Goal: Task Accomplishment & Management: Manage account settings

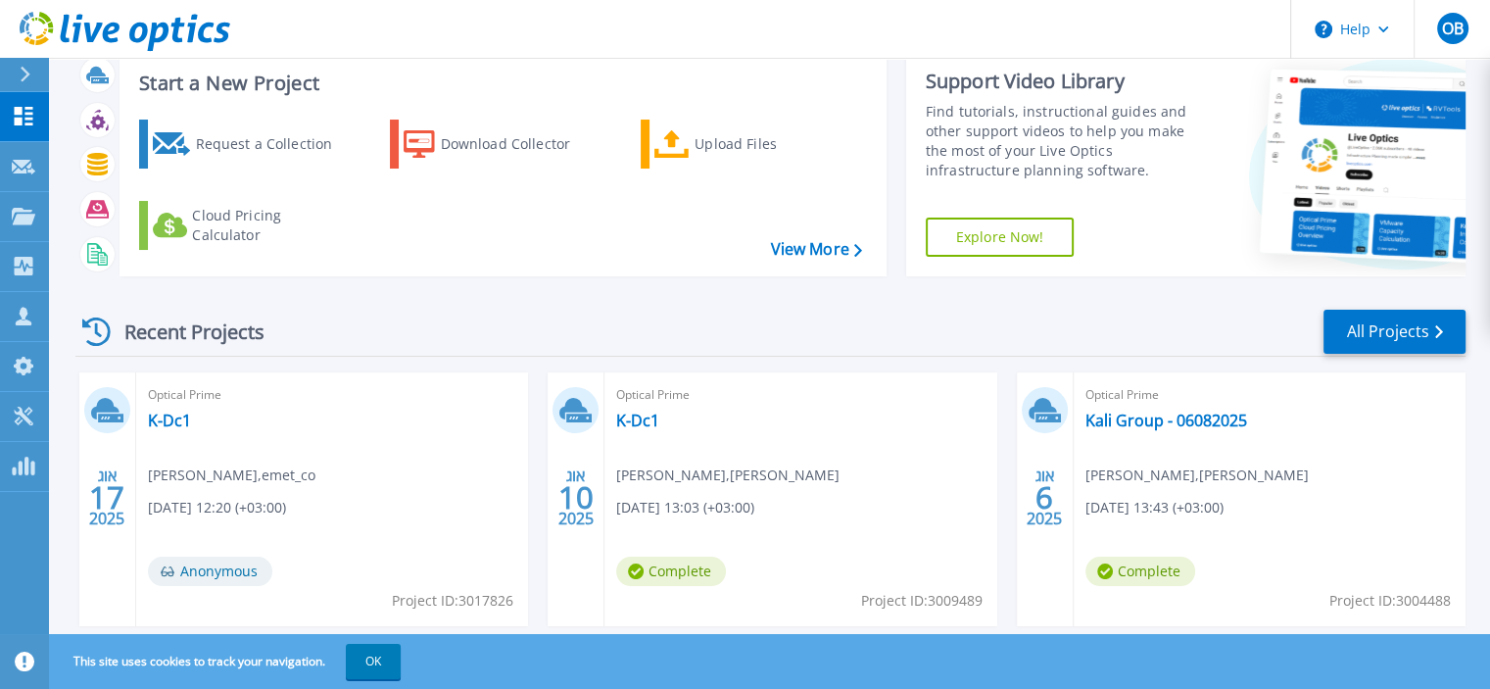
scroll to position [98, 0]
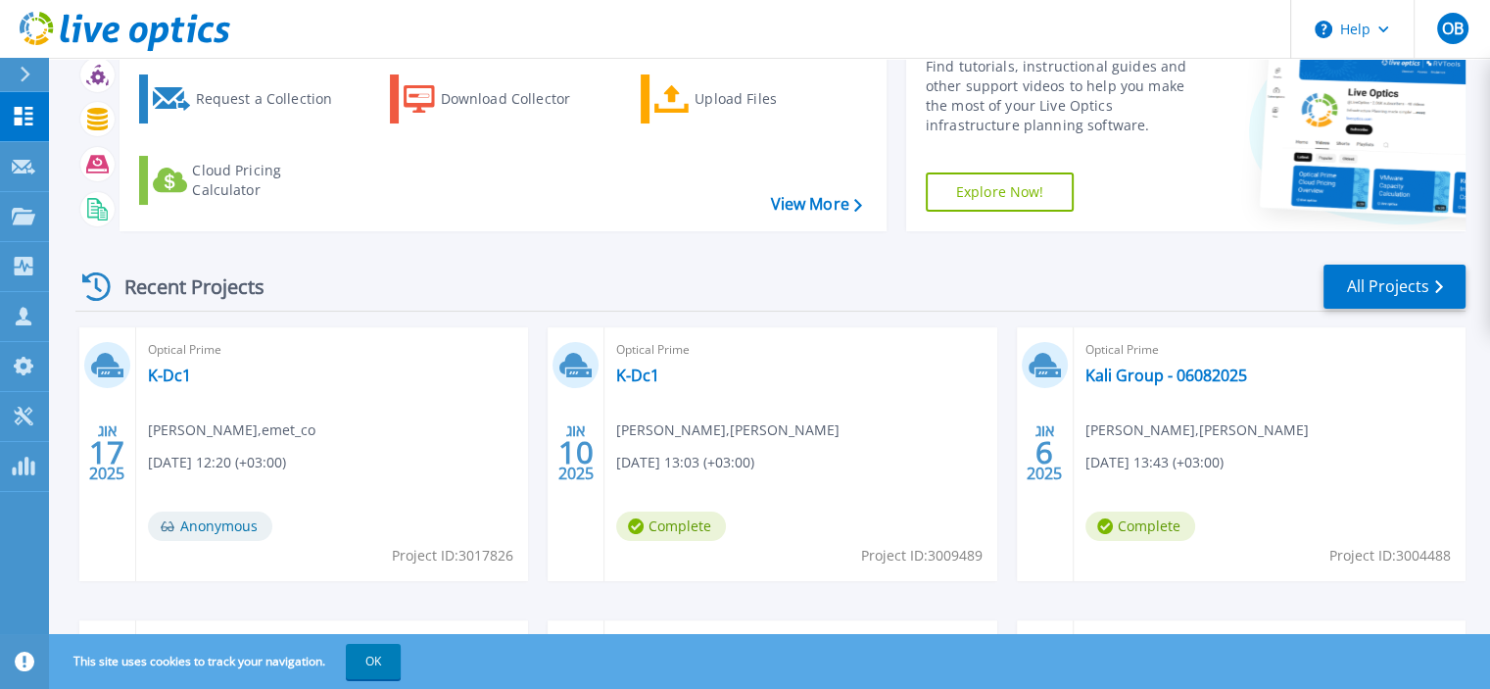
click at [163, 387] on div "Optical Prime K-Dc1 Ofer Bick , emet_co 08/17/2025, 12:20 (+03:00) Anonymous Pr…" at bounding box center [332, 454] width 392 height 254
click at [161, 377] on link "K-Dc1" at bounding box center [169, 375] width 43 height 20
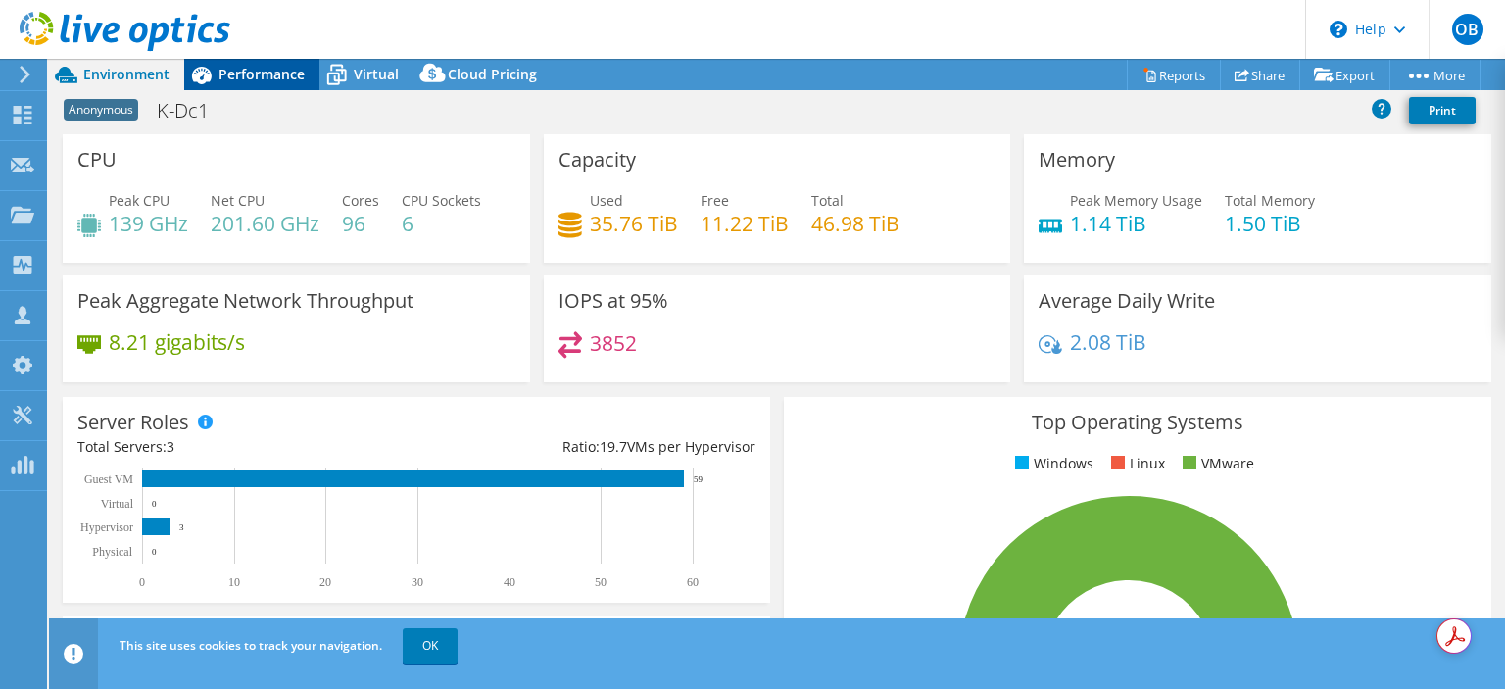
click at [274, 82] on span "Performance" at bounding box center [261, 74] width 86 height 19
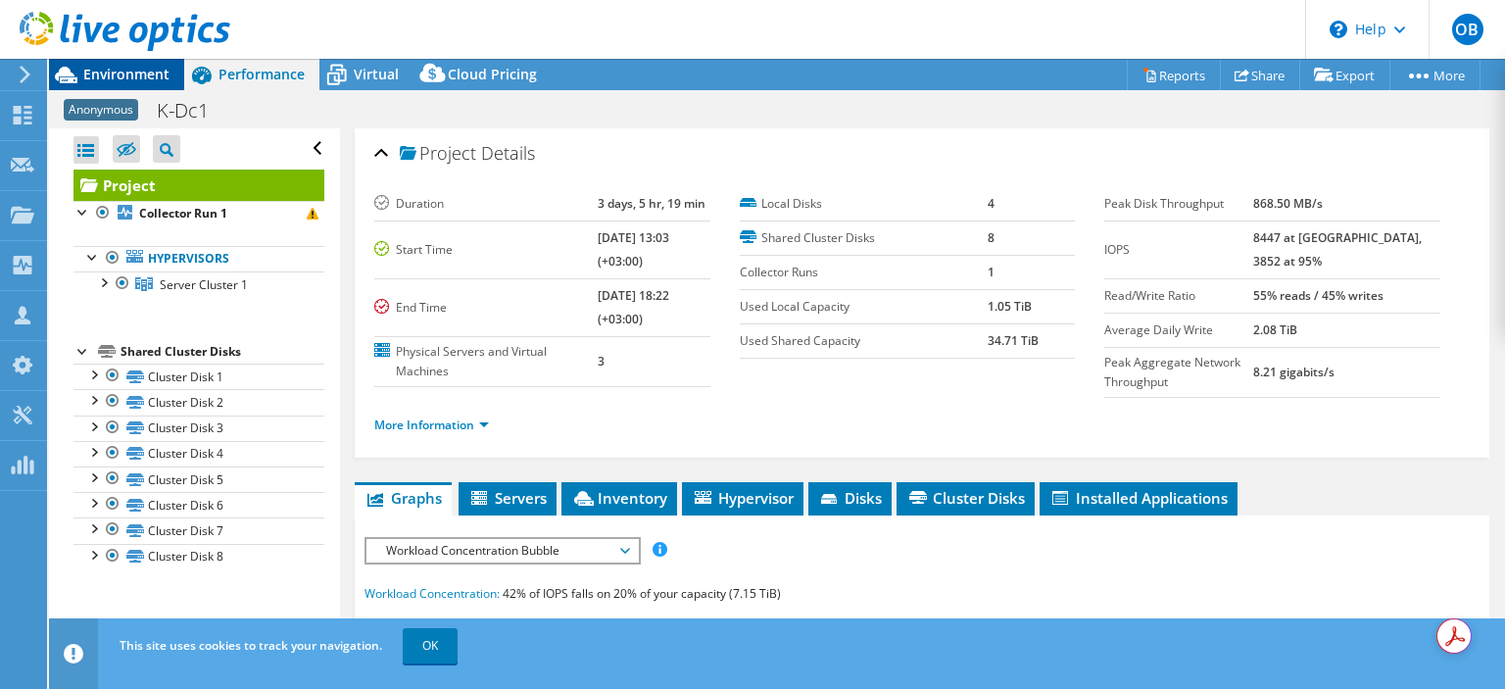
click at [147, 80] on span "Environment" at bounding box center [126, 74] width 86 height 19
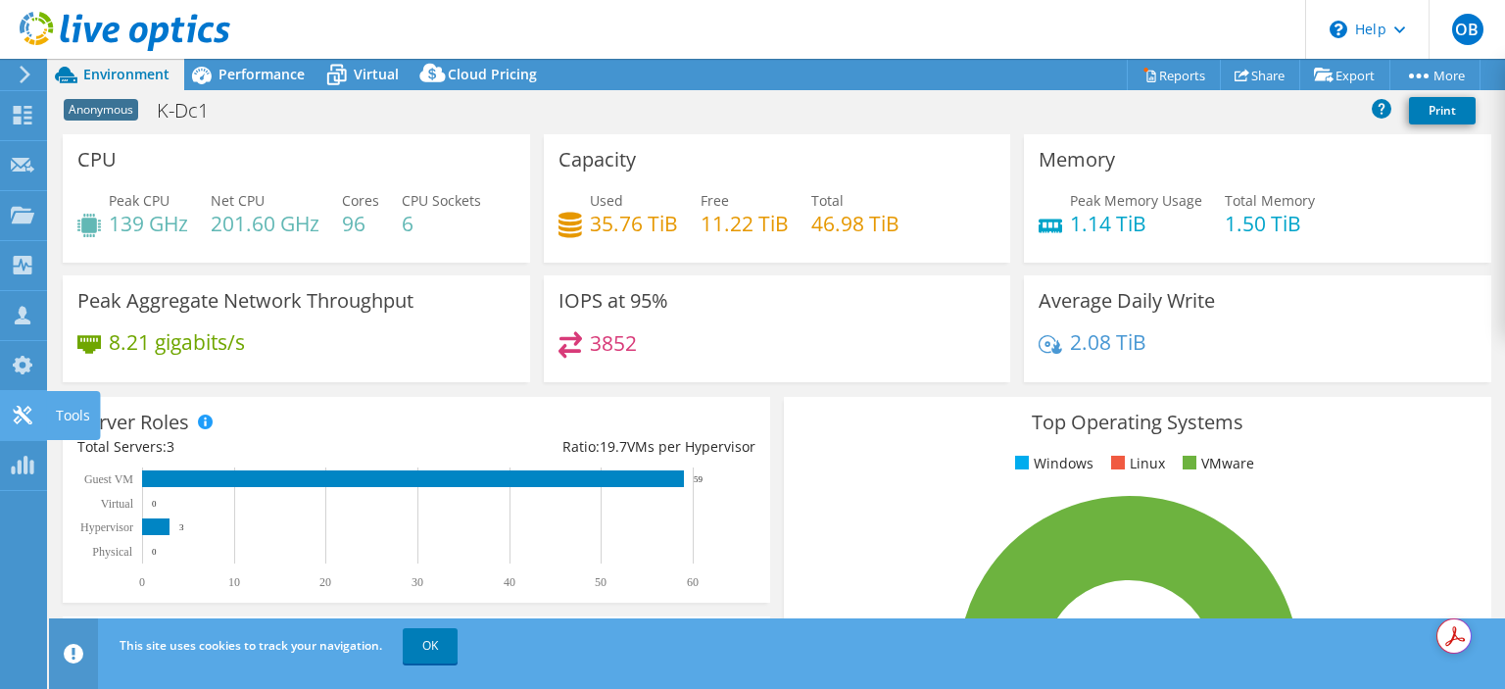
click at [22, 420] on icon at bounding box center [23, 415] width 24 height 19
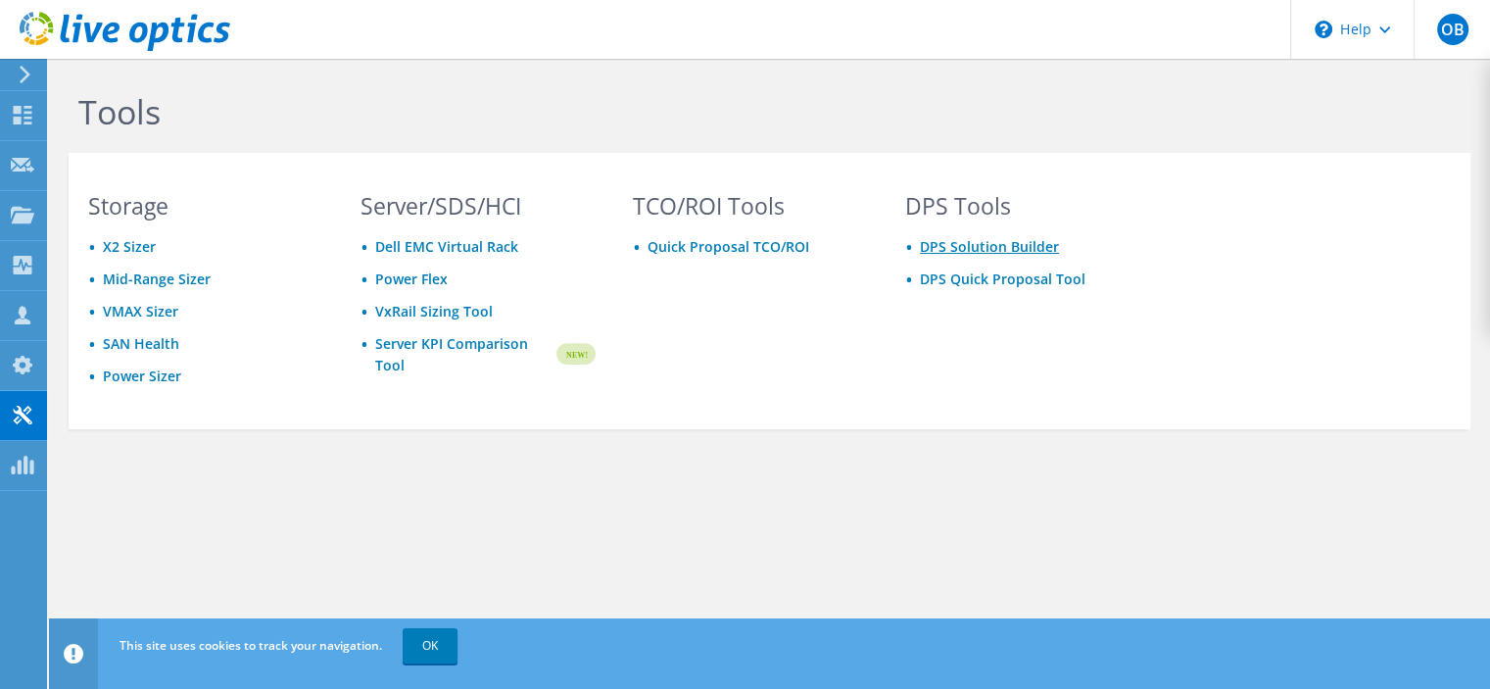
click at [1004, 250] on link "DPS Solution Builder" at bounding box center [989, 246] width 139 height 19
click at [181, 281] on link "Mid-Range Sizer" at bounding box center [157, 278] width 108 height 19
click at [435, 644] on link "OK" at bounding box center [430, 645] width 55 height 35
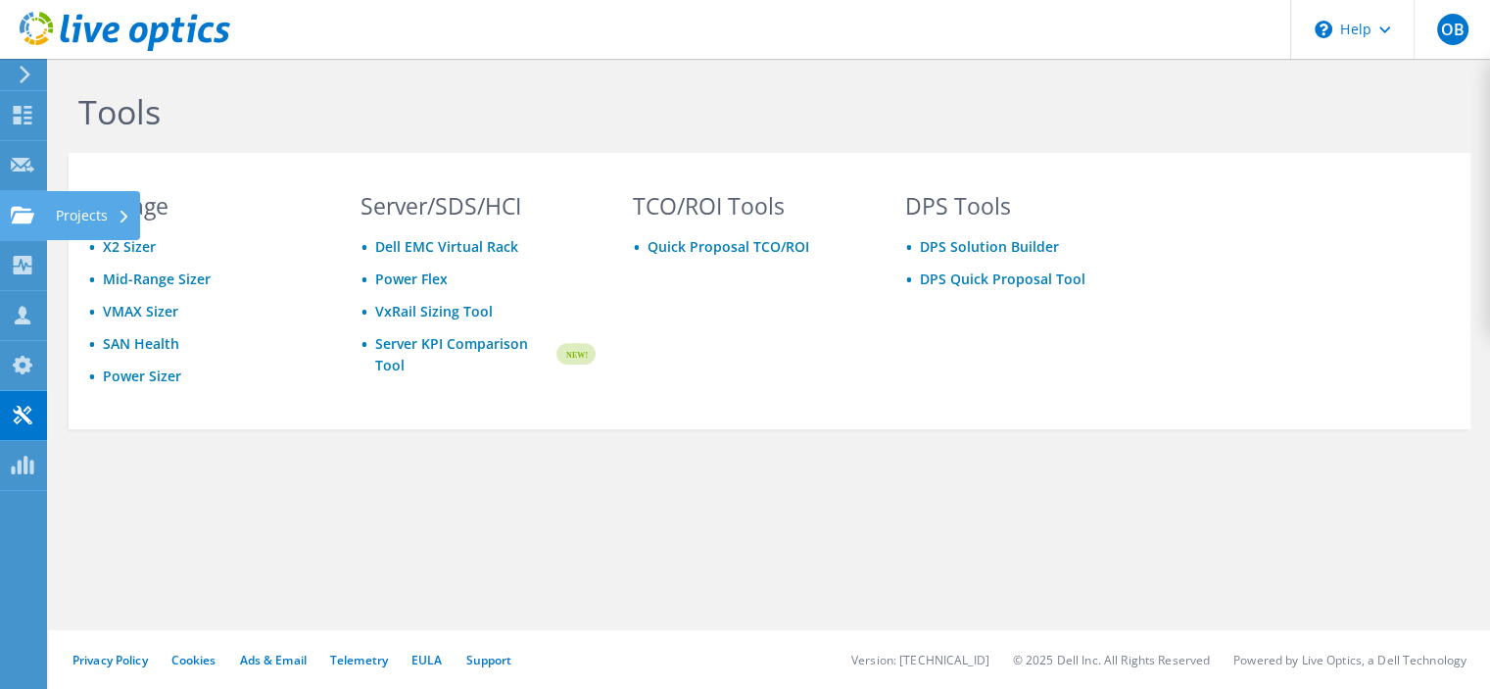
click at [82, 217] on div "Projects" at bounding box center [93, 215] width 94 height 49
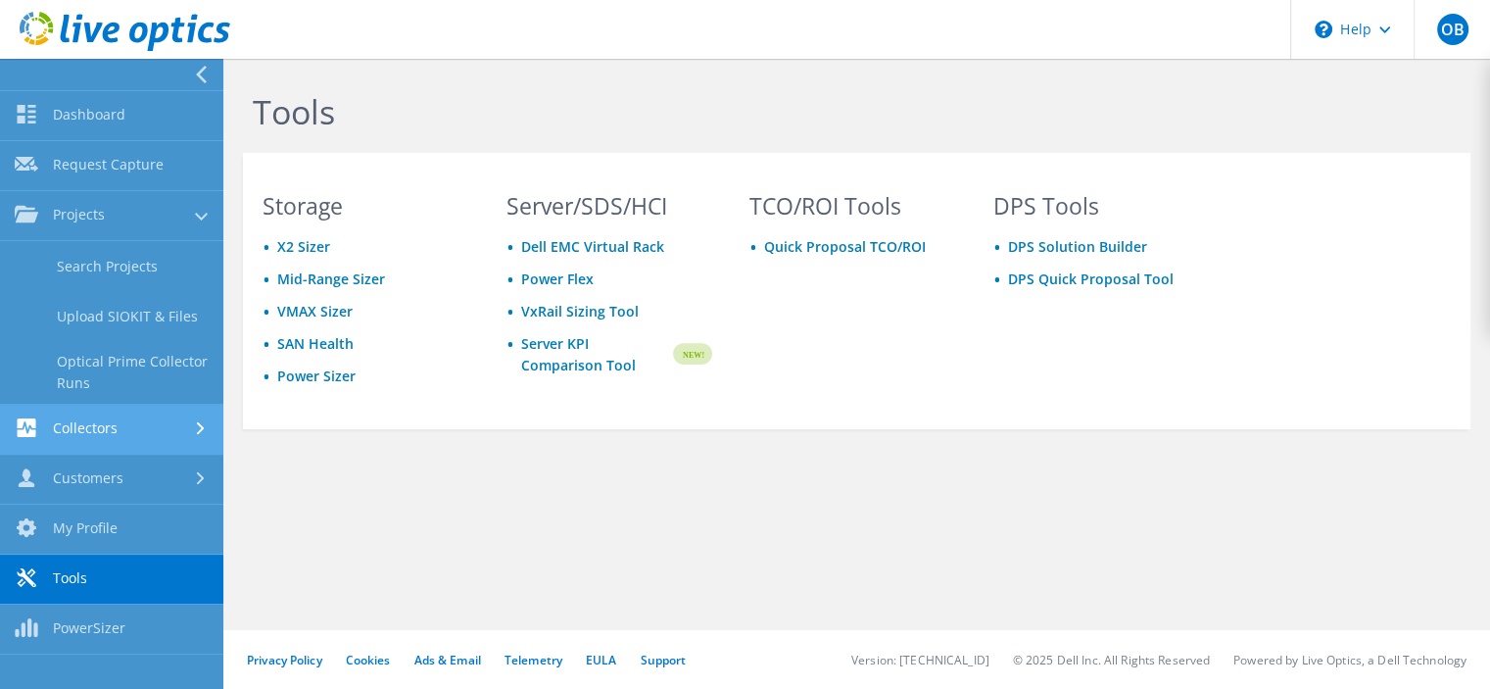
click at [192, 430] on div at bounding box center [203, 428] width 22 height 13
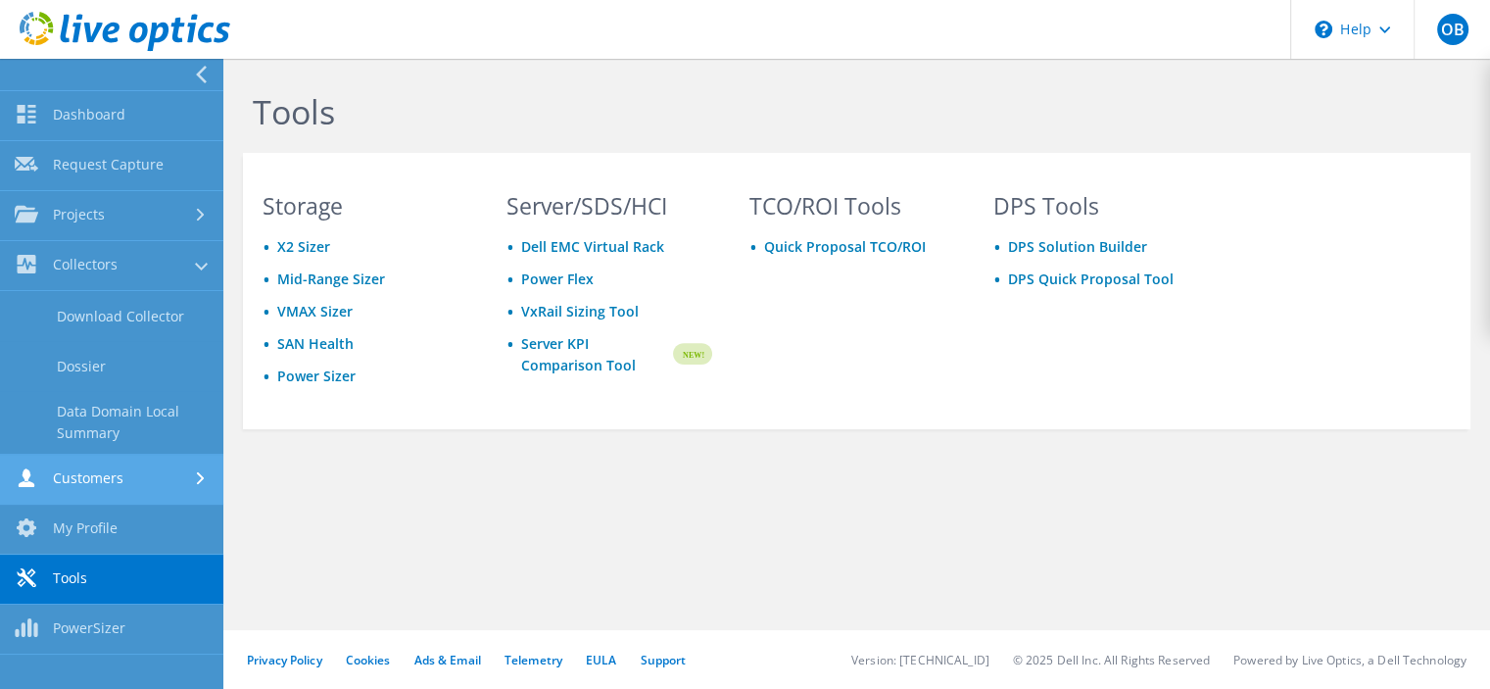
click at [133, 482] on link "Customers" at bounding box center [111, 480] width 223 height 50
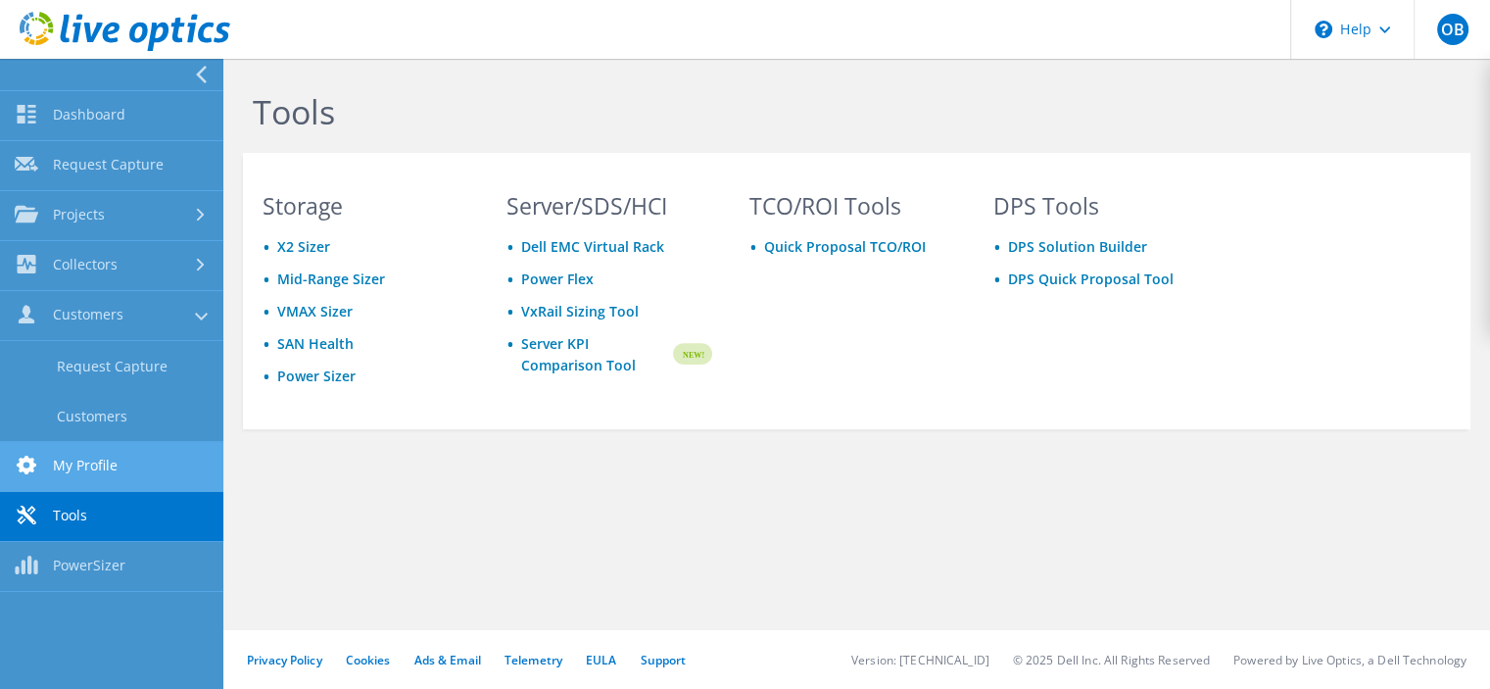
click at [110, 461] on link "My Profile" at bounding box center [111, 467] width 223 height 50
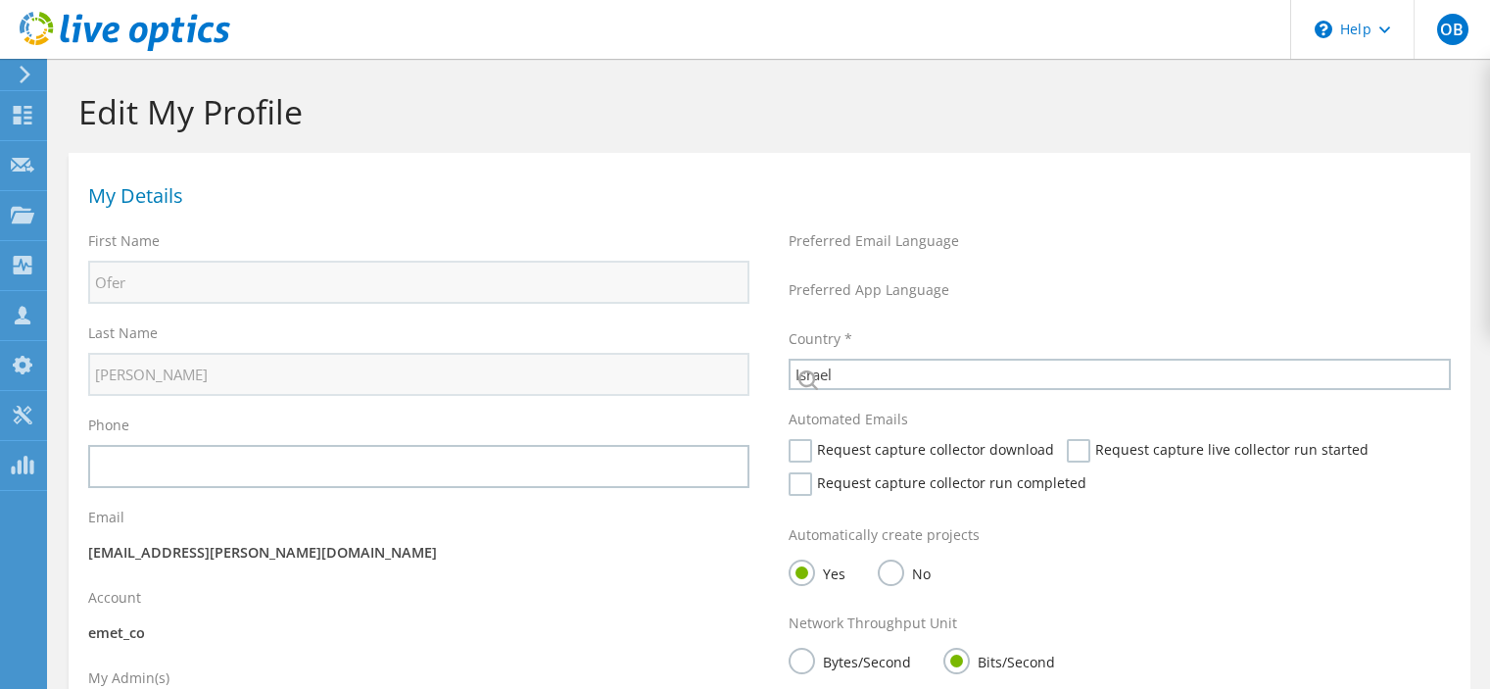
select select "99"
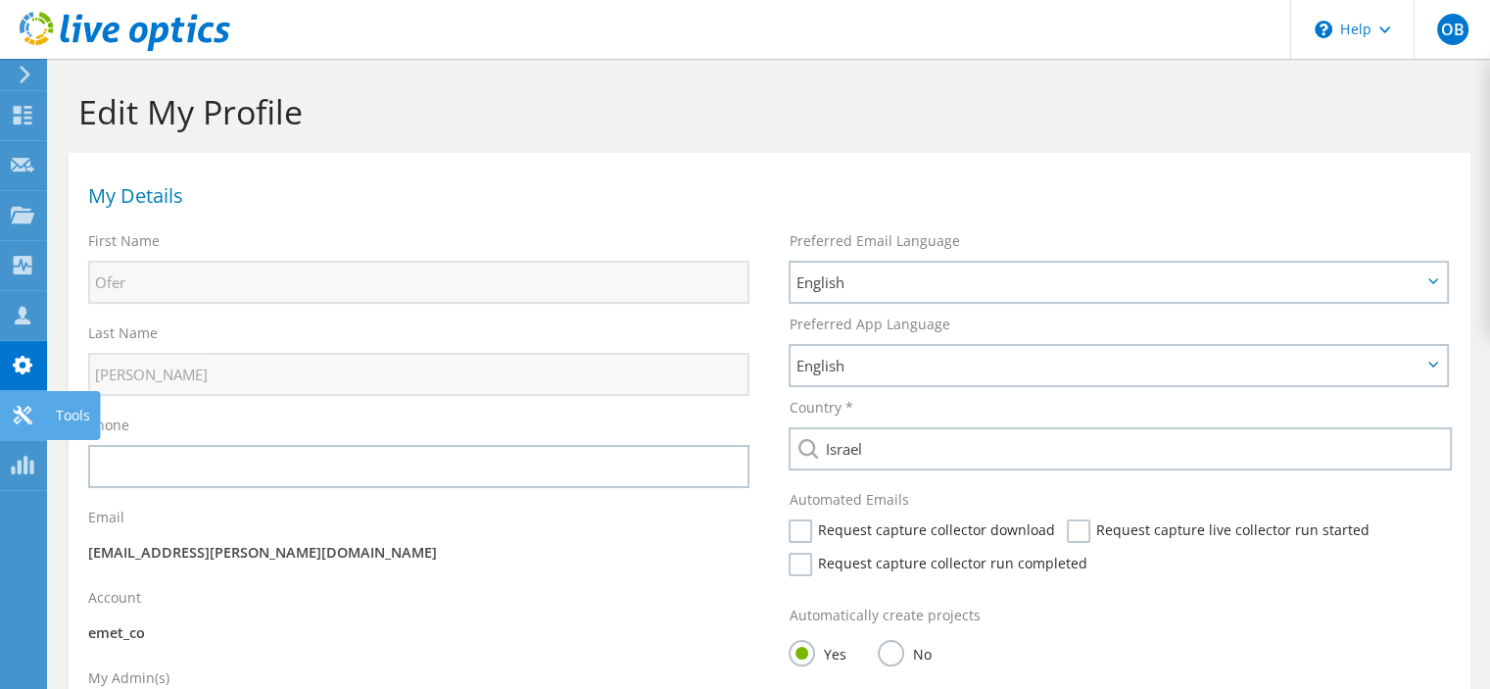
click at [18, 410] on use at bounding box center [22, 415] width 19 height 19
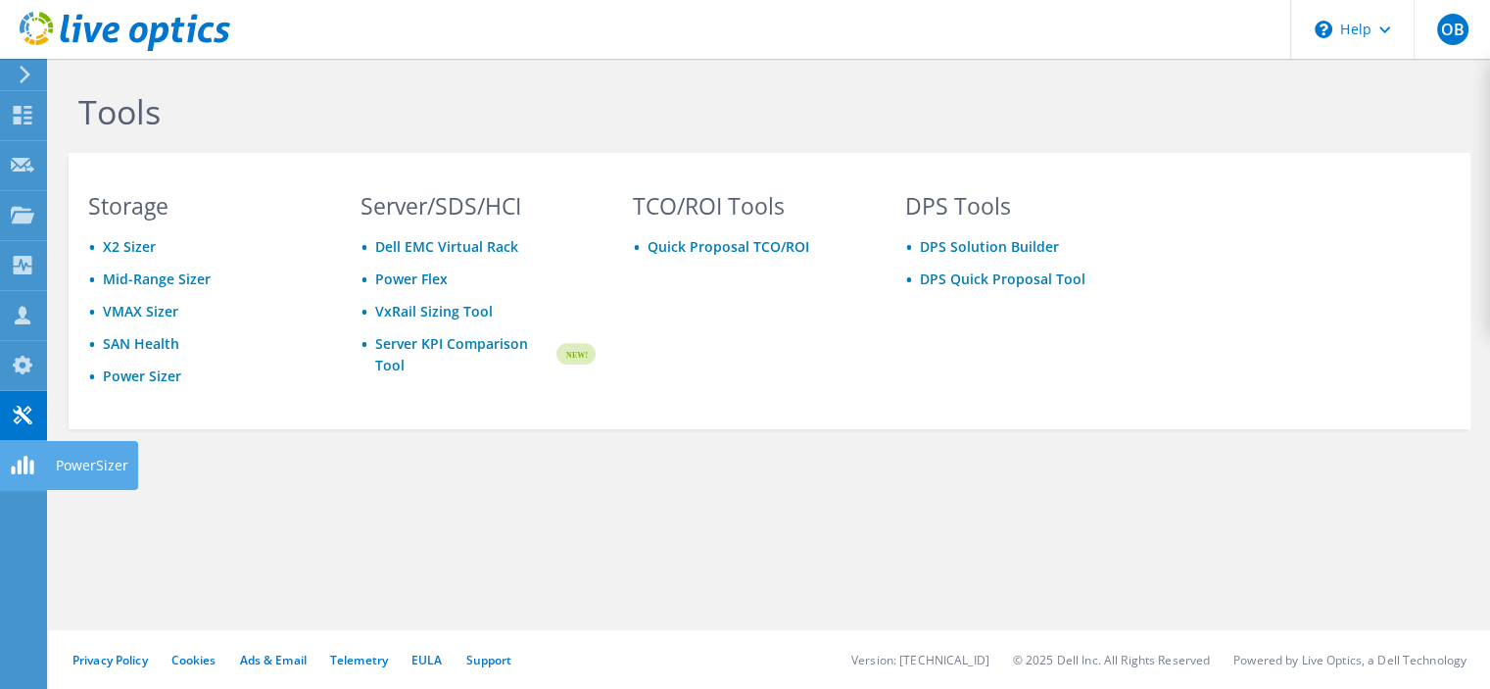
click at [25, 461] on use at bounding box center [22, 465] width 23 height 19
click at [131, 250] on link "X2 Sizer" at bounding box center [129, 246] width 53 height 19
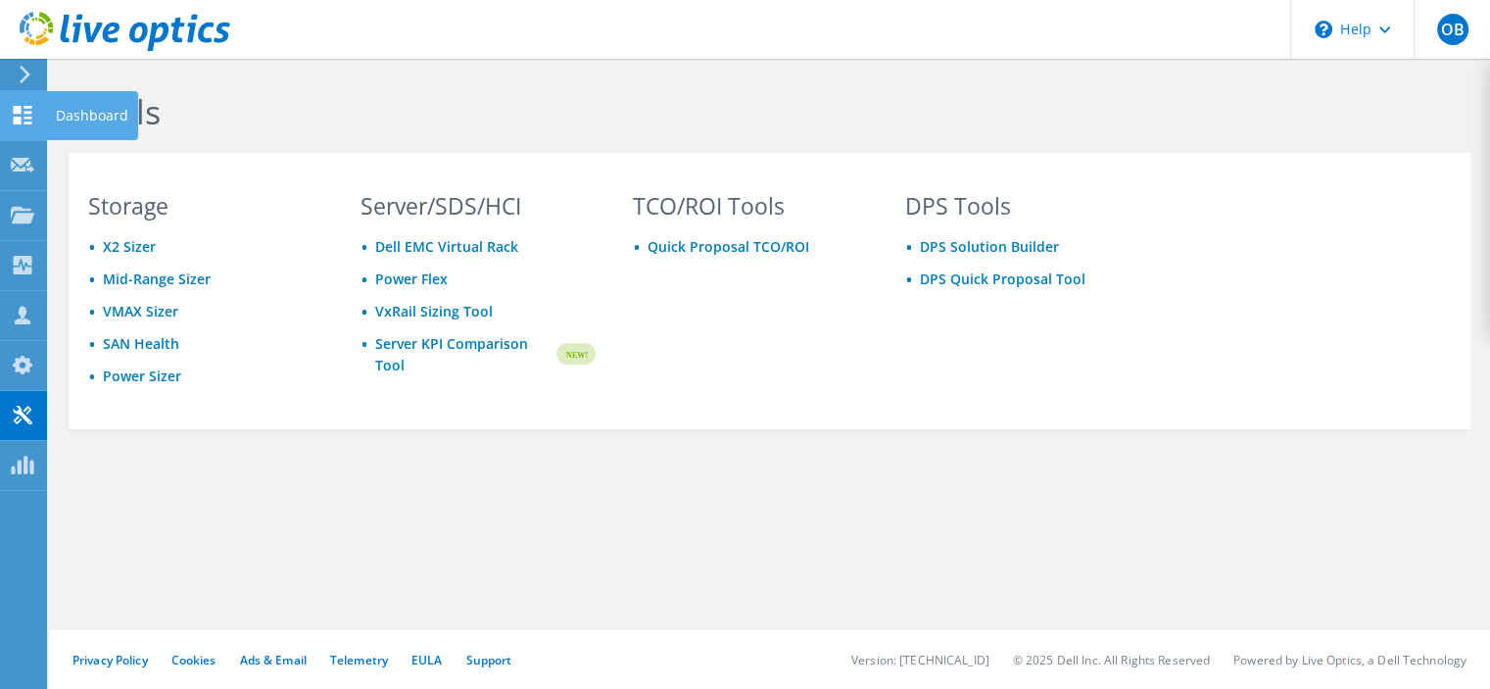
click at [15, 106] on icon at bounding box center [23, 115] width 24 height 19
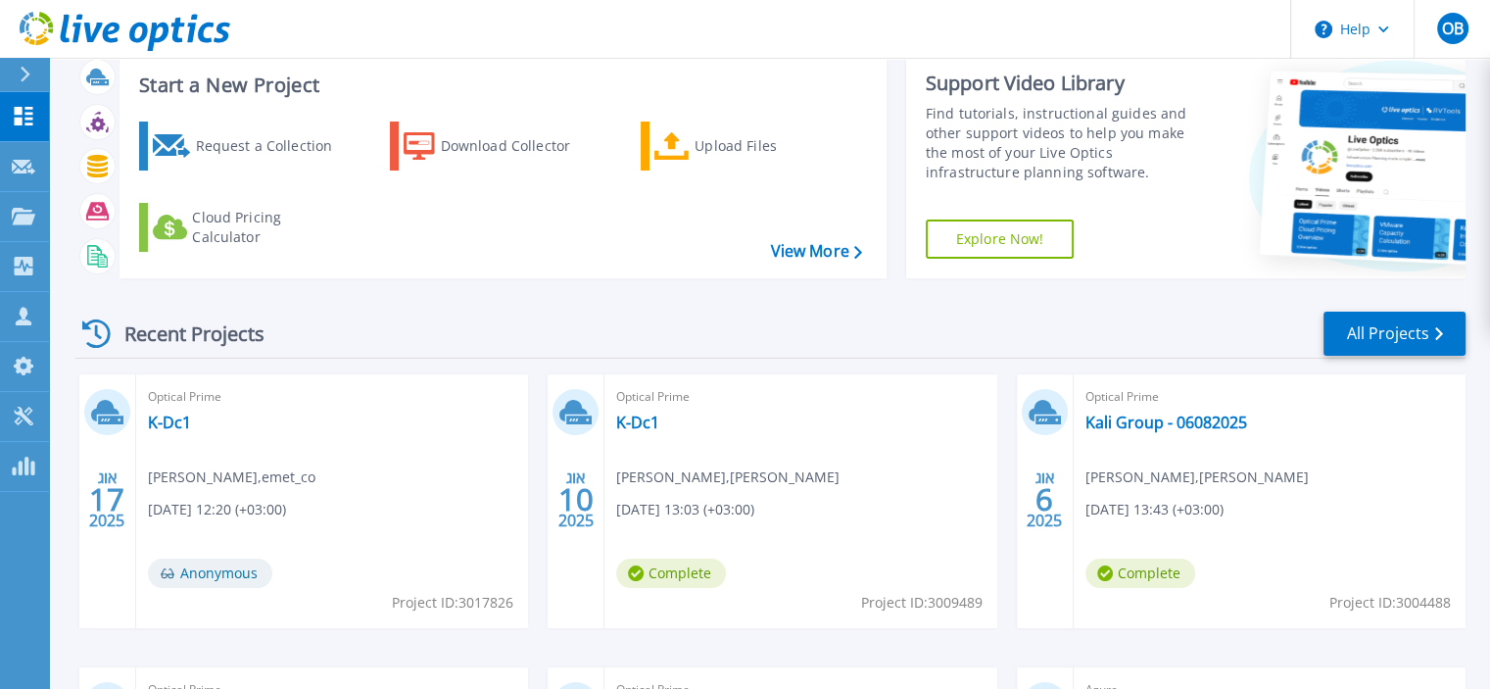
scroll to position [98, 0]
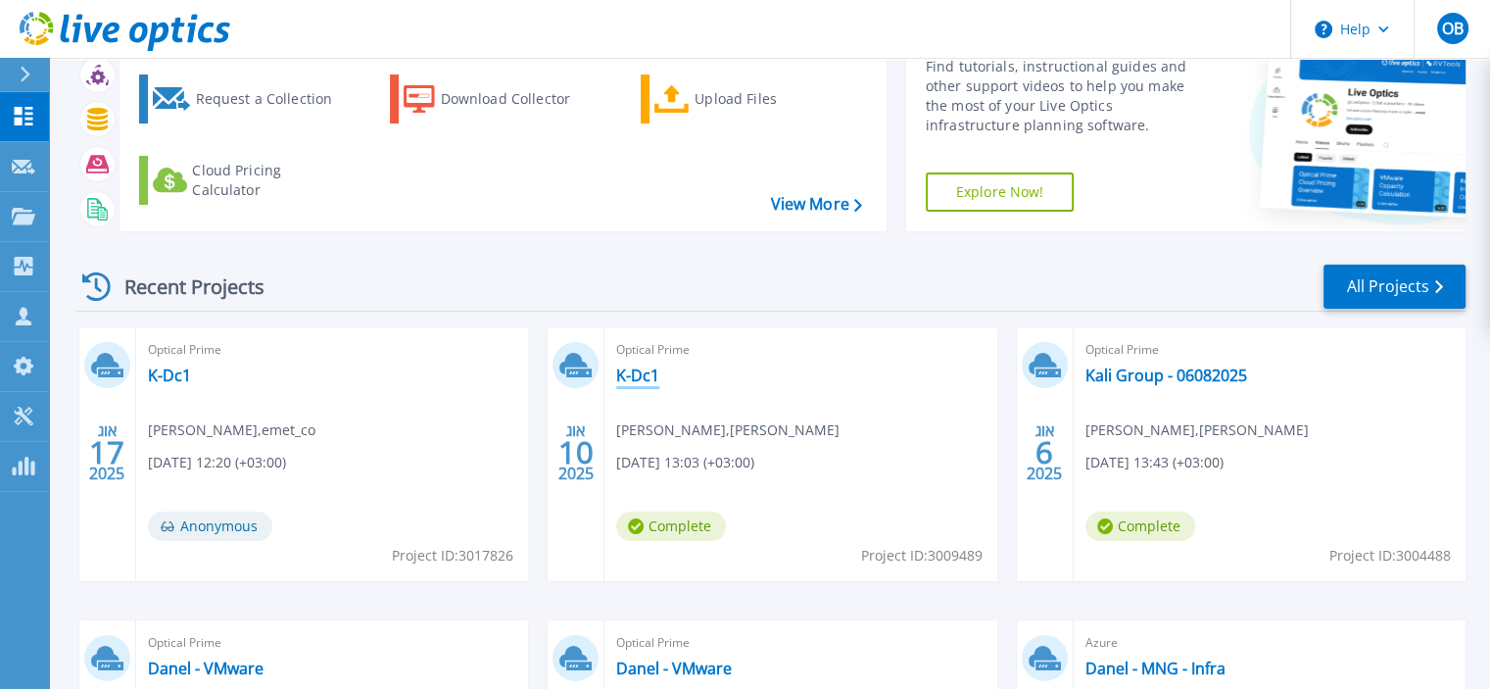
click at [633, 373] on link "K-Dc1" at bounding box center [637, 375] width 43 height 20
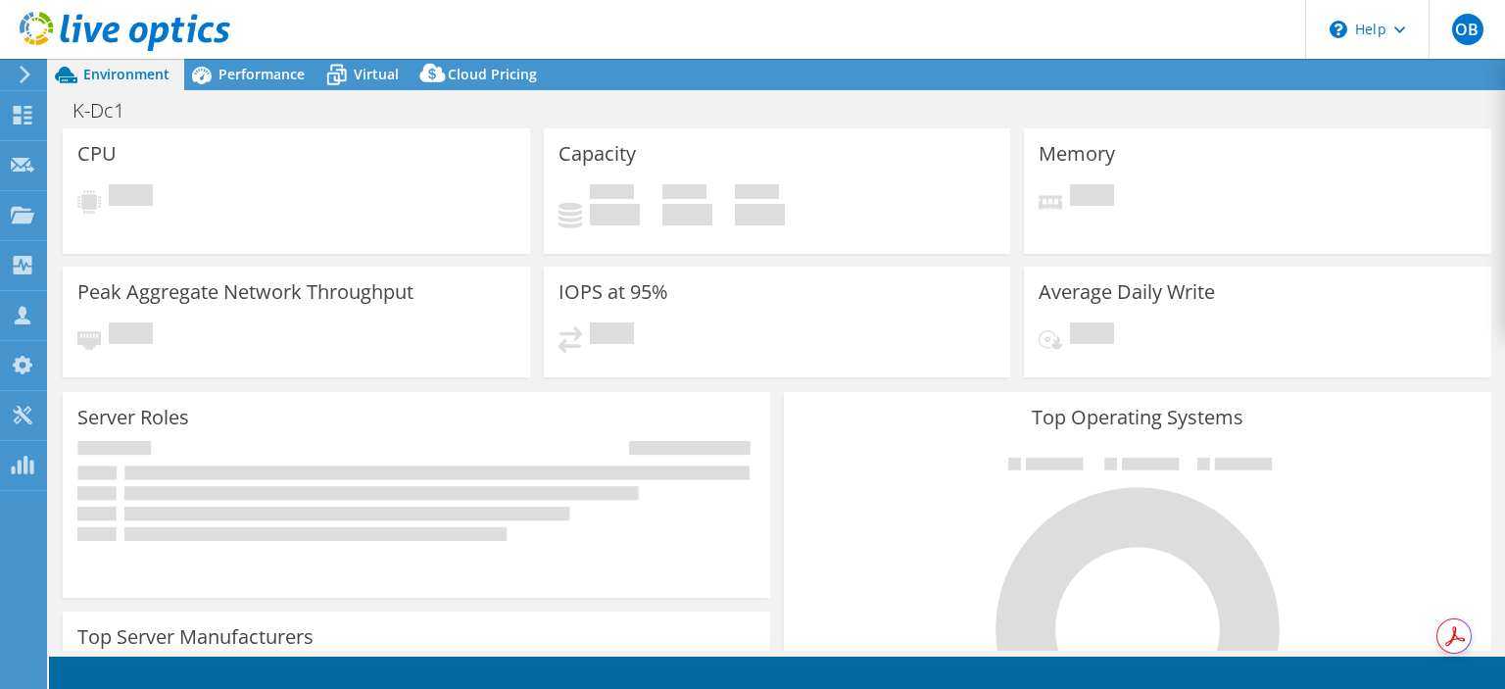
select select "USD"
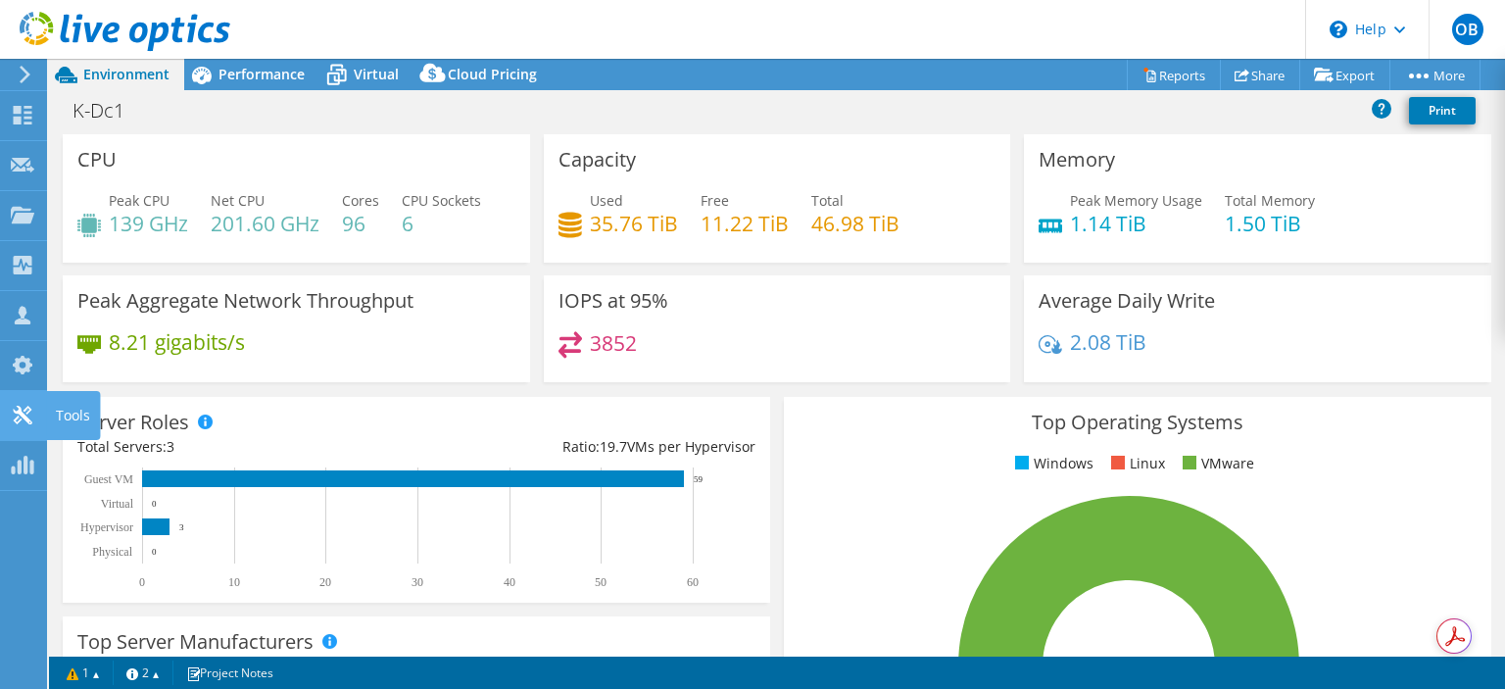
click at [73, 414] on div "Tools" at bounding box center [73, 415] width 54 height 49
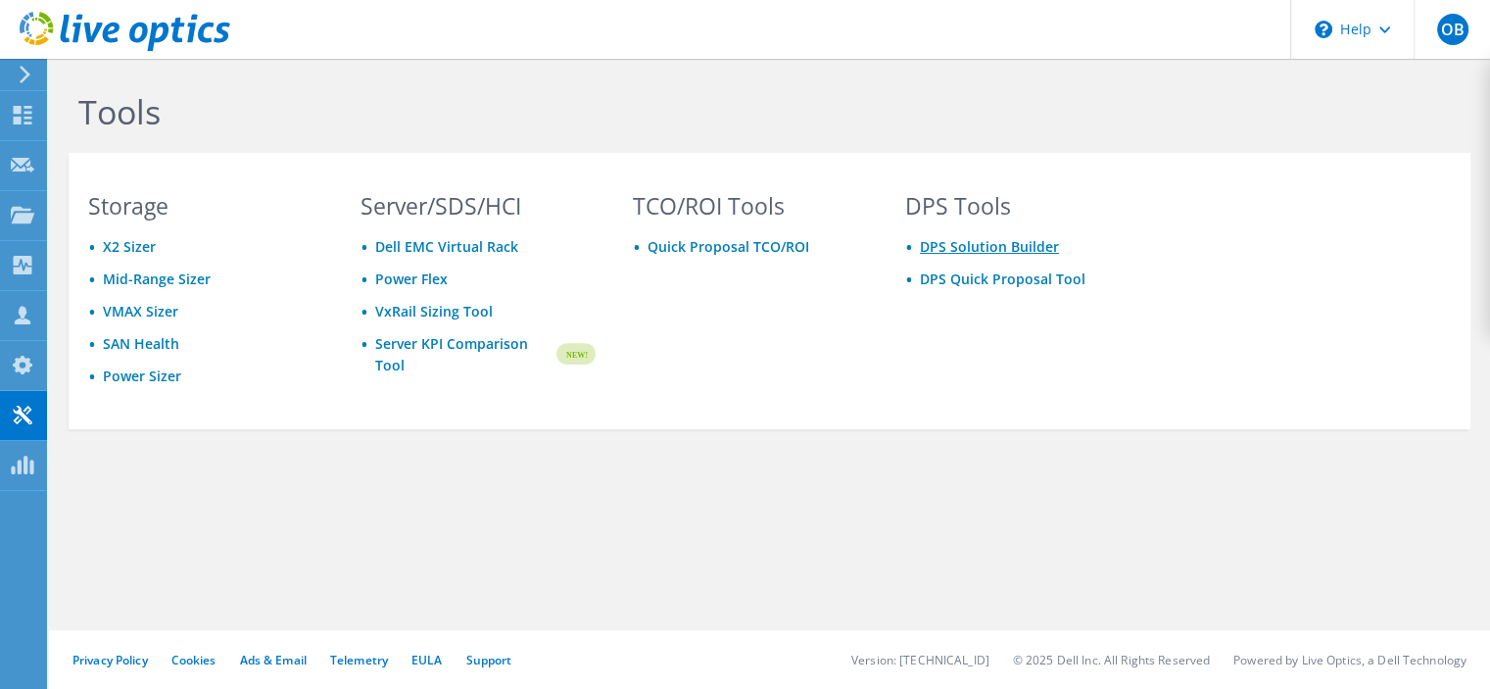
click at [975, 248] on link "DPS Solution Builder" at bounding box center [989, 246] width 139 height 19
click at [964, 275] on link "DPS Quick Proposal Tool" at bounding box center [1003, 278] width 166 height 19
click at [711, 239] on link "Quick Proposal TCO/ROI" at bounding box center [729, 246] width 162 height 19
click at [458, 244] on link "Dell EMC Virtual Rack" at bounding box center [446, 246] width 143 height 19
click at [427, 309] on link "VxRail Sizing Tool" at bounding box center [434, 311] width 118 height 19
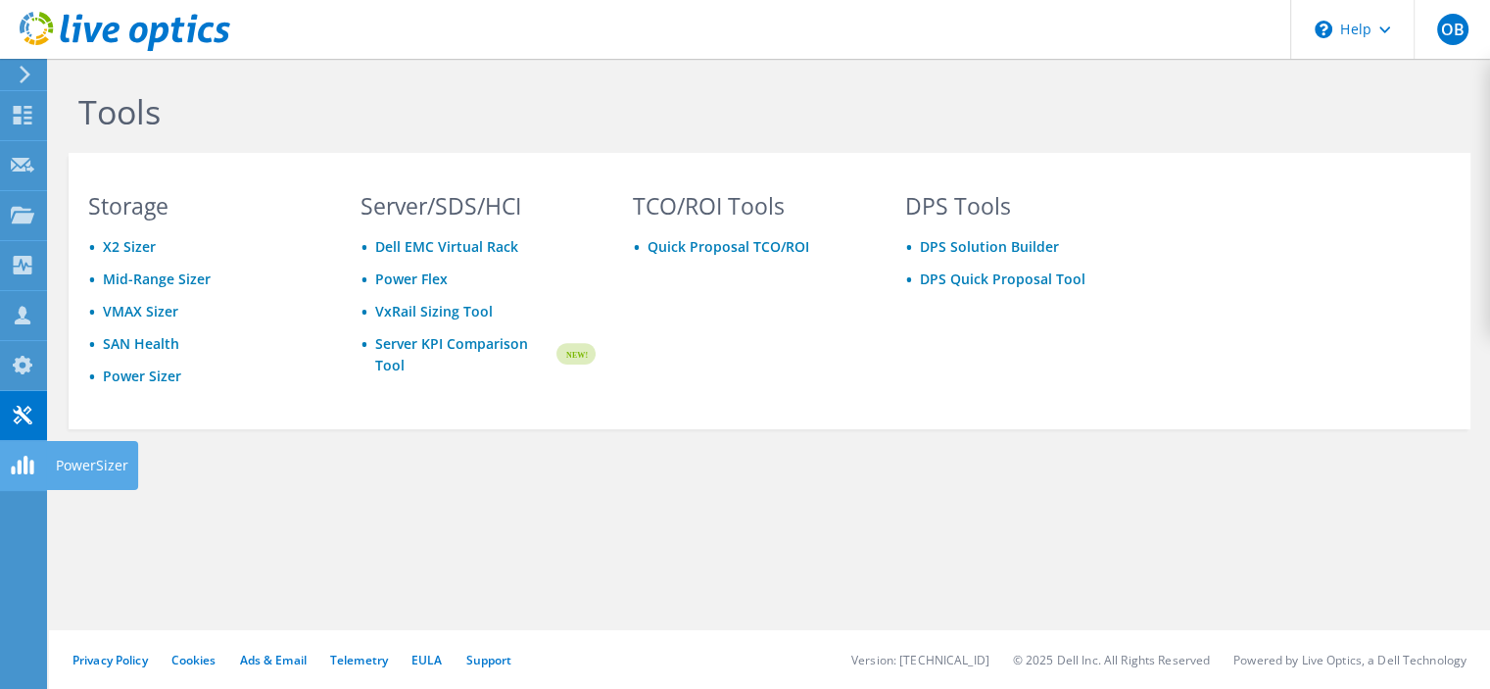
click at [91, 464] on div "PowerSizer" at bounding box center [92, 465] width 92 height 49
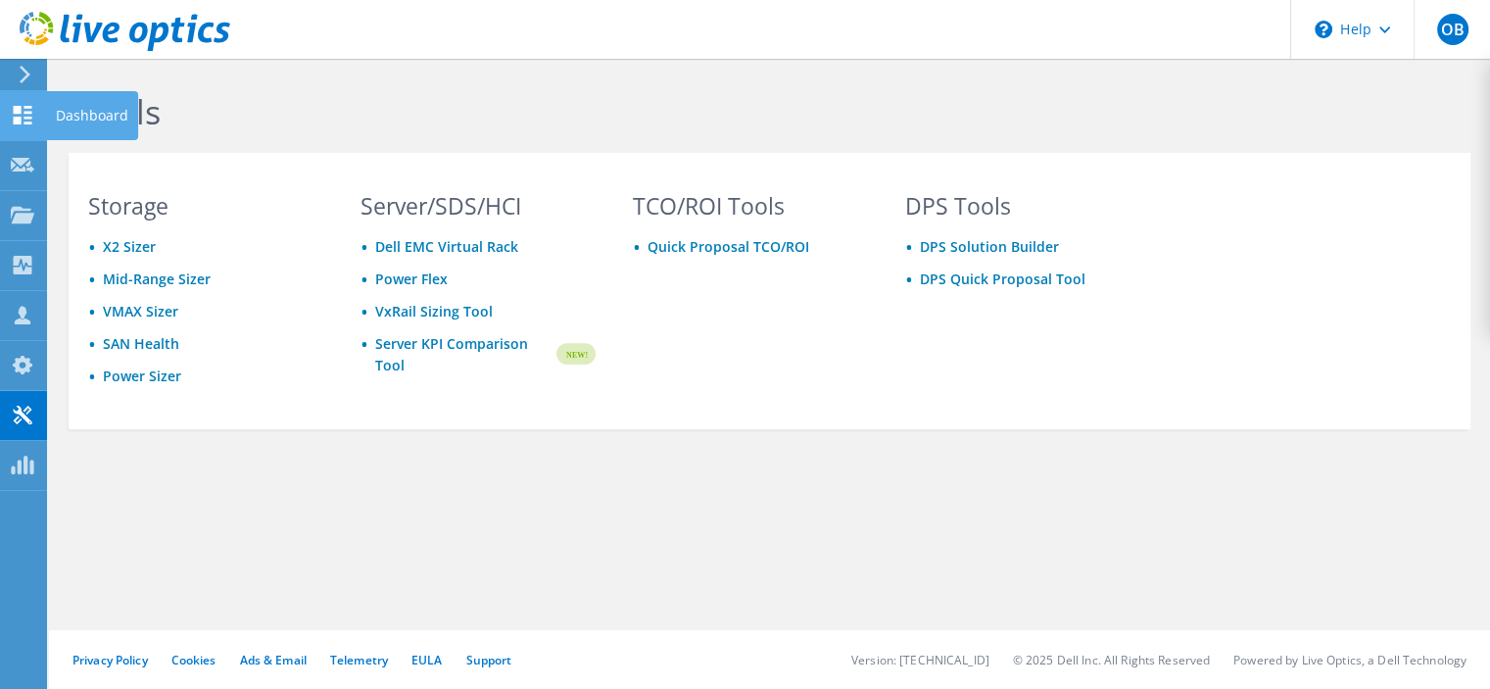
click at [24, 117] on use at bounding box center [23, 115] width 19 height 19
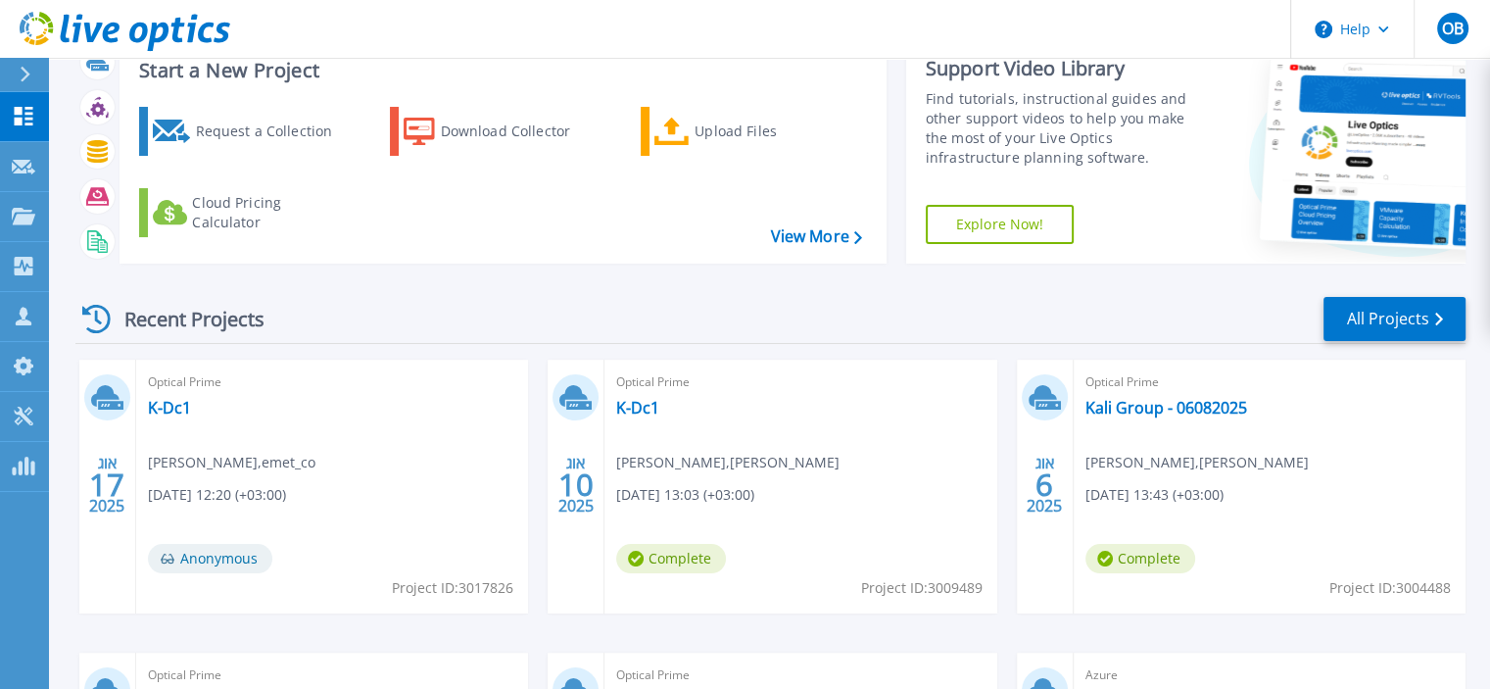
scroll to position [196, 0]
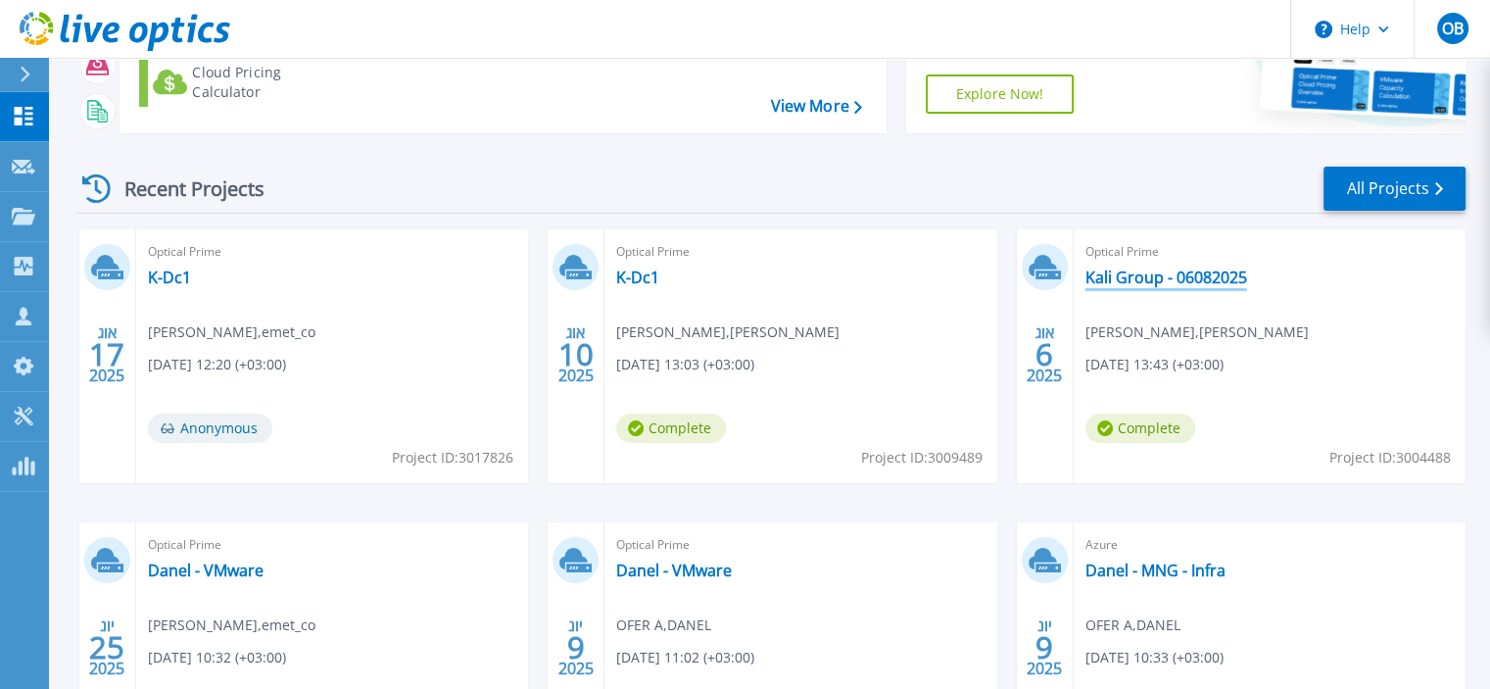
click at [1185, 279] on link "Kali Group - 06082025" at bounding box center [1166, 277] width 162 height 20
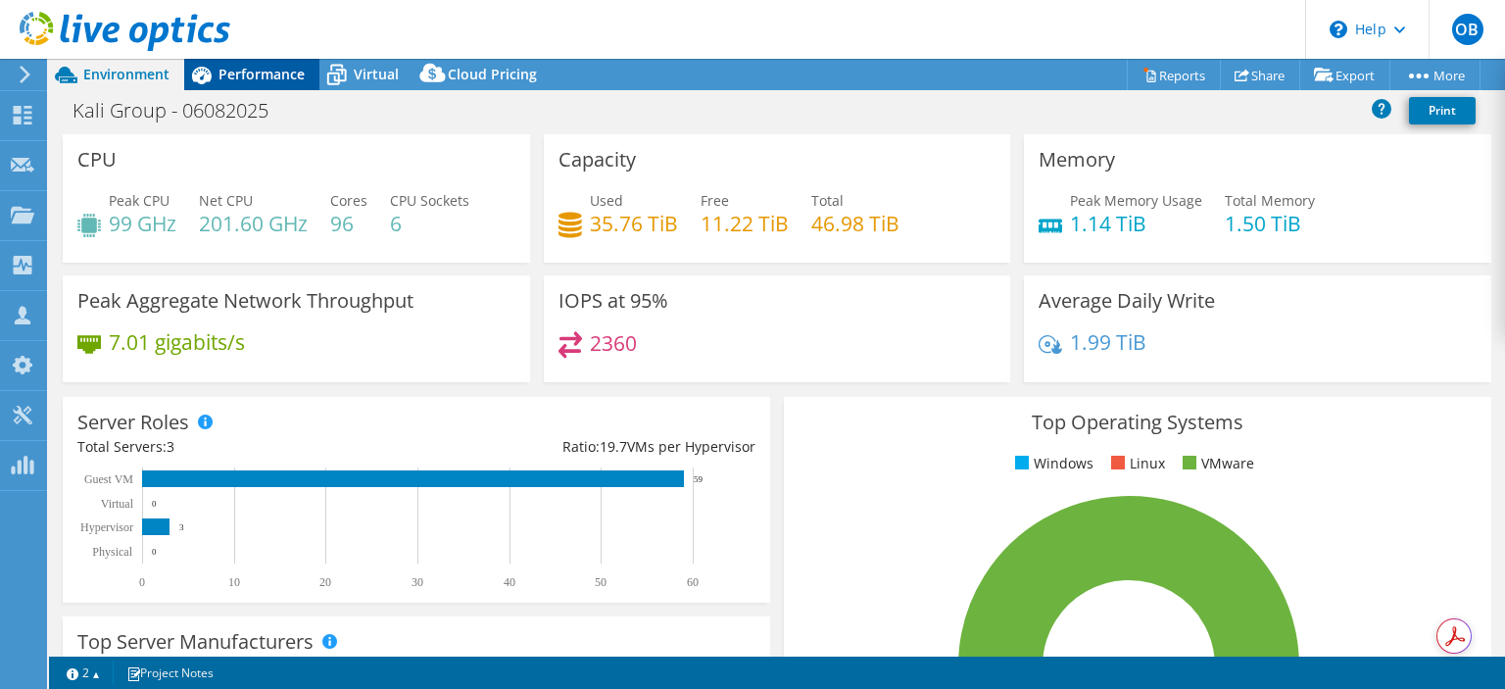
click at [217, 77] on icon at bounding box center [201, 75] width 34 height 34
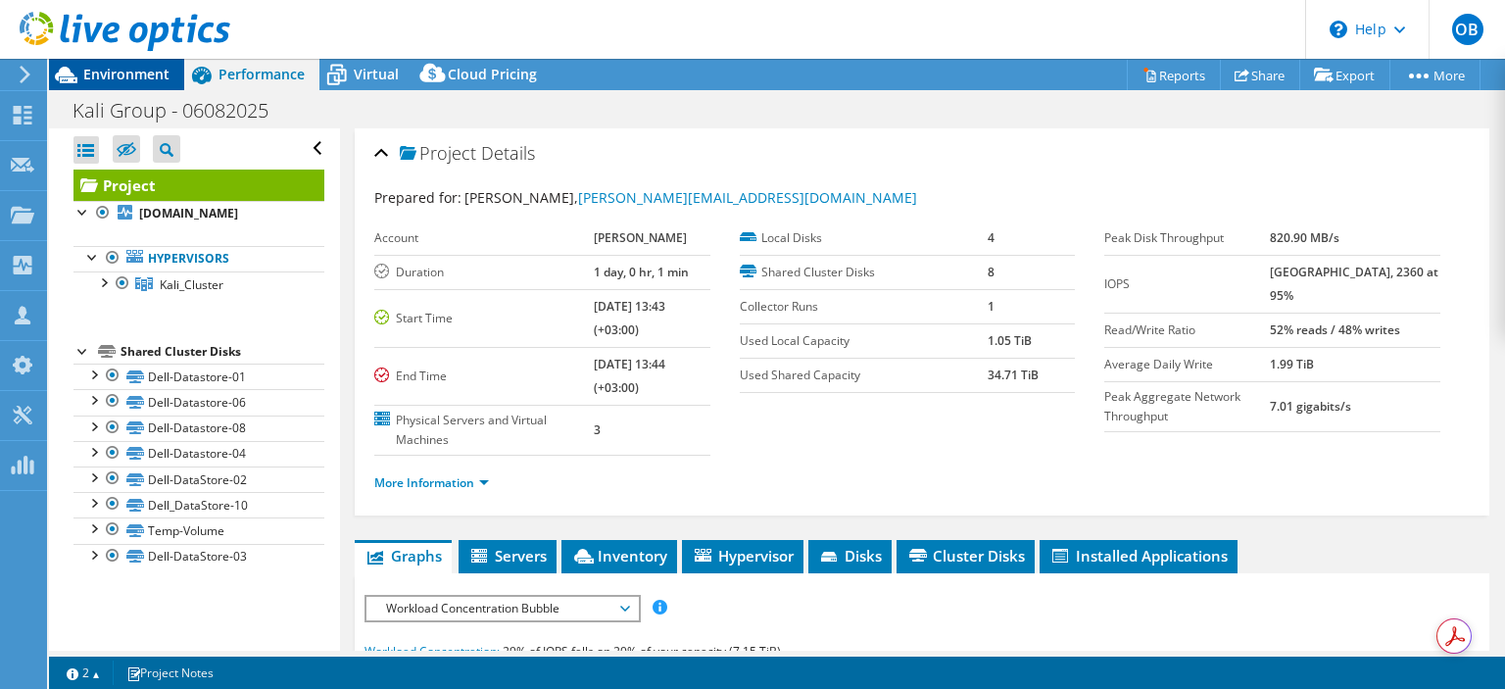
click at [125, 80] on span "Environment" at bounding box center [126, 74] width 86 height 19
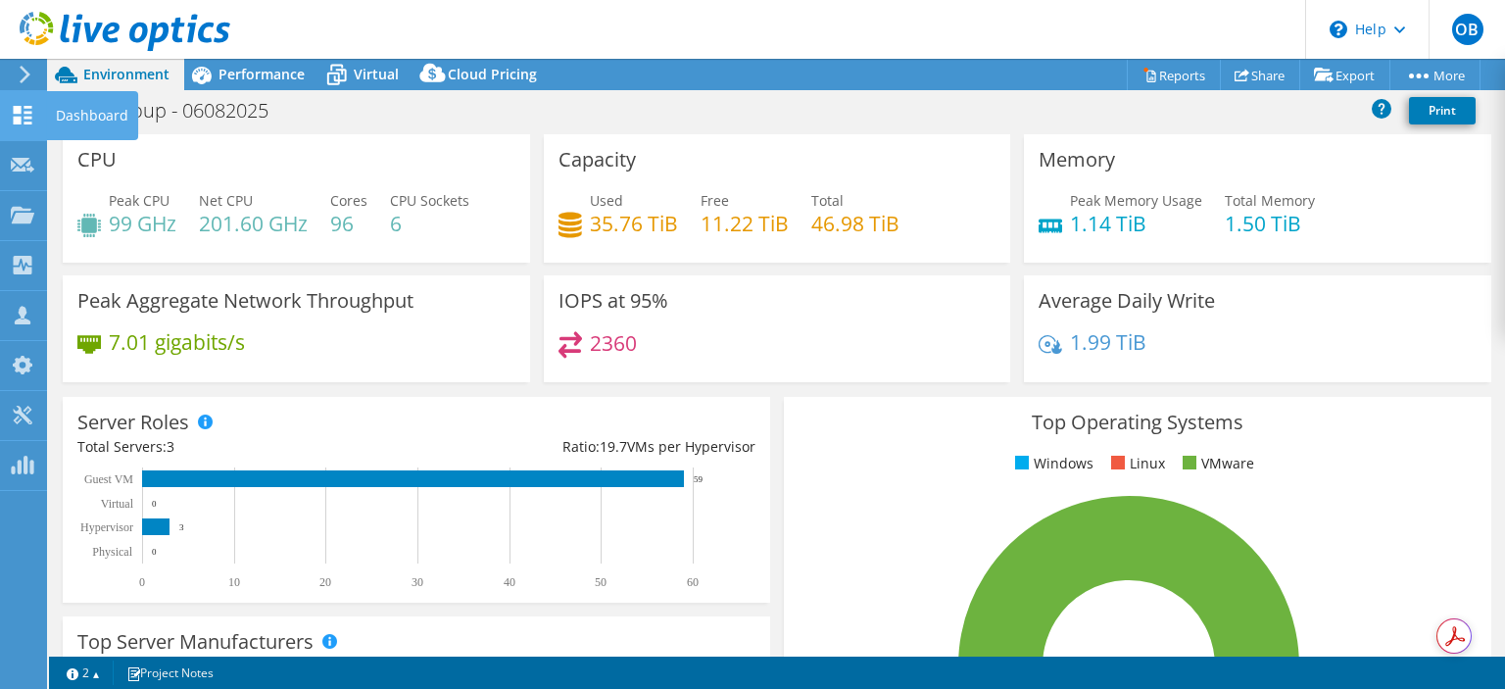
click at [27, 112] on use at bounding box center [23, 115] width 19 height 19
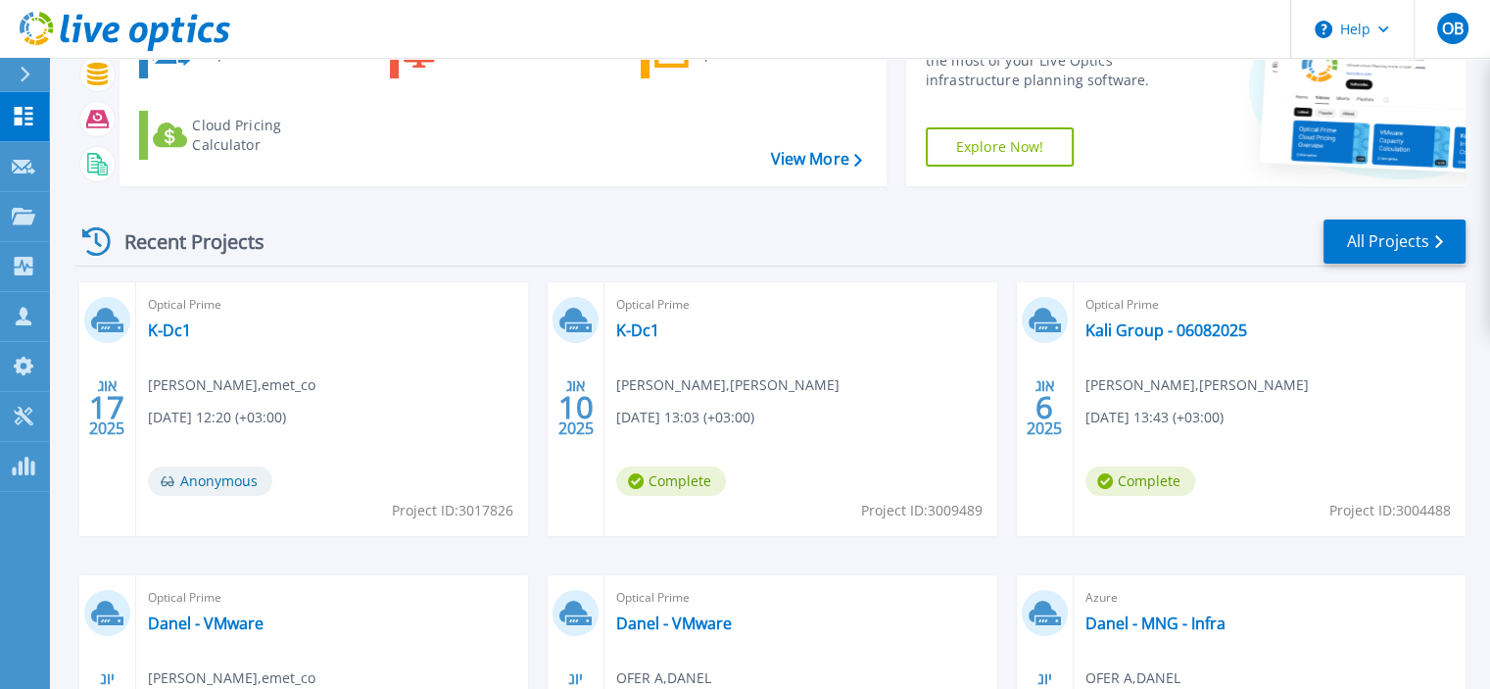
scroll to position [196, 0]
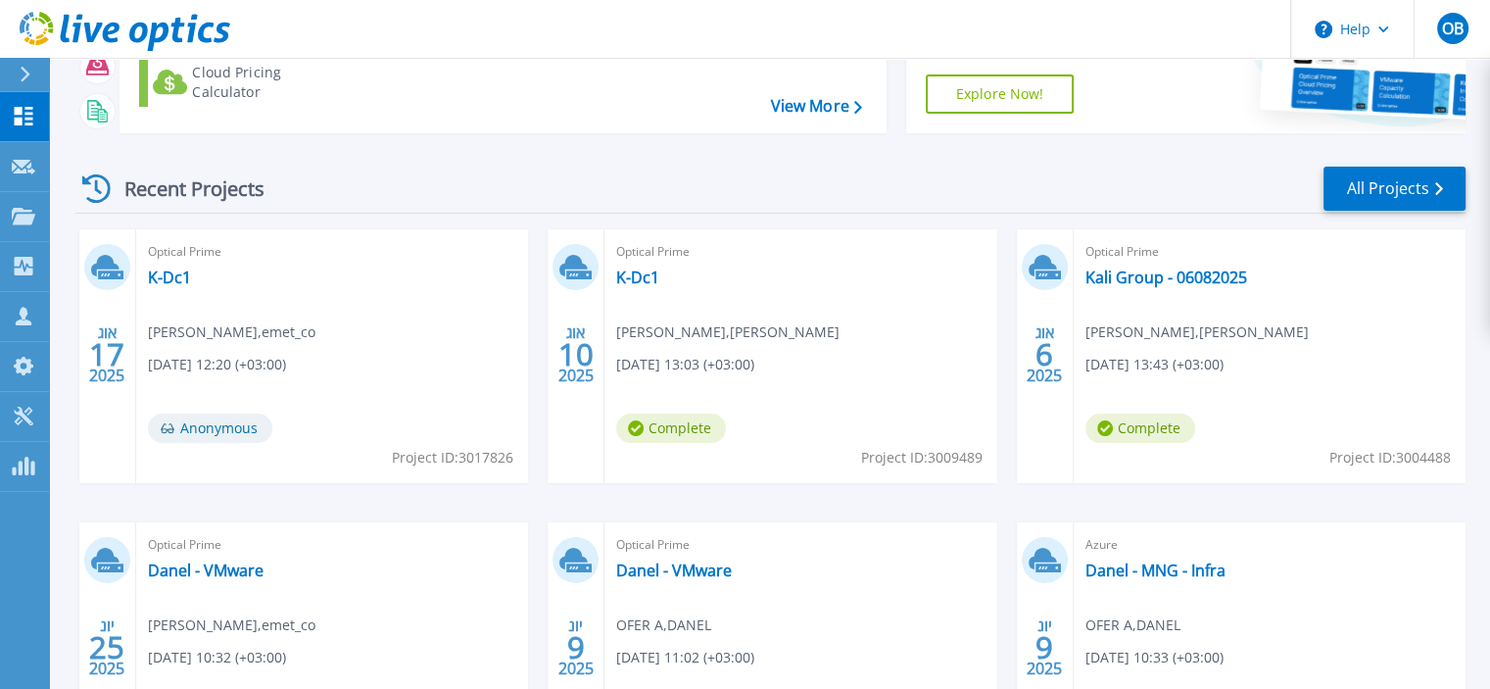
click at [695, 425] on span "Complete" at bounding box center [671, 427] width 110 height 29
click at [651, 279] on link "K-Dc1" at bounding box center [637, 277] width 43 height 20
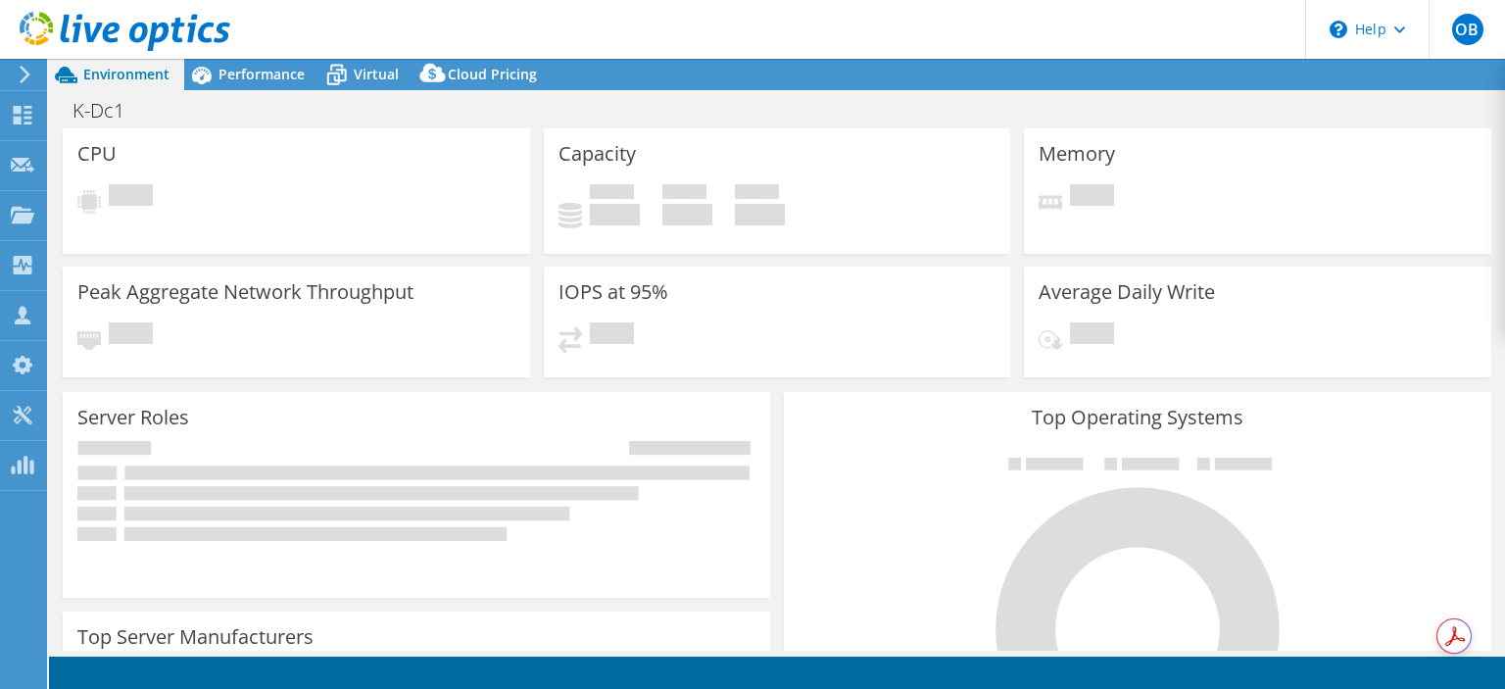
select select "USD"
